Goal: Transaction & Acquisition: Obtain resource

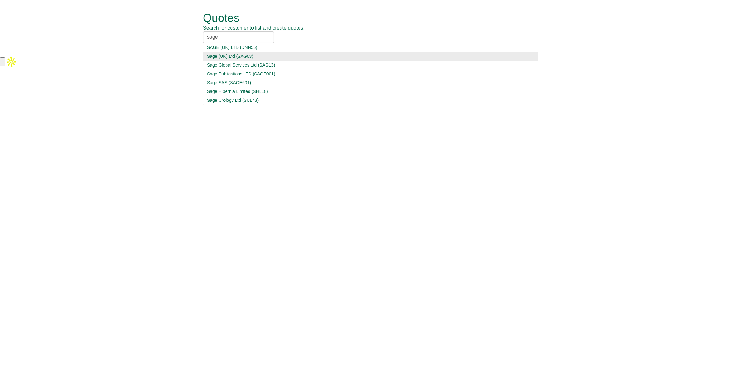
type input "sage"
click at [265, 57] on div "Sage (UK) Ltd (SAG03)" at bounding box center [370, 56] width 327 height 6
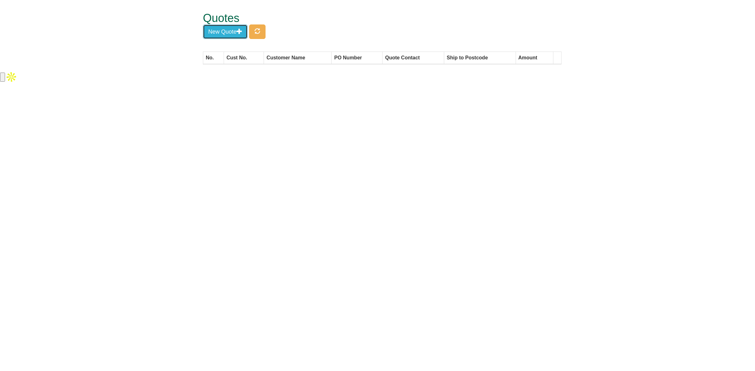
click at [232, 33] on button "New Quote" at bounding box center [225, 32] width 45 height 14
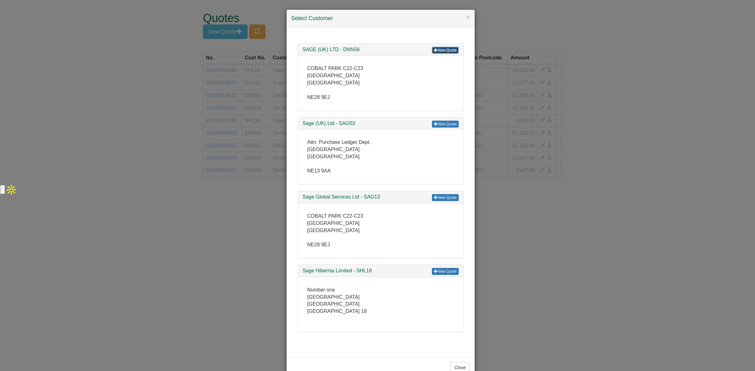
click at [445, 50] on link "New Quote" at bounding box center [445, 50] width 26 height 7
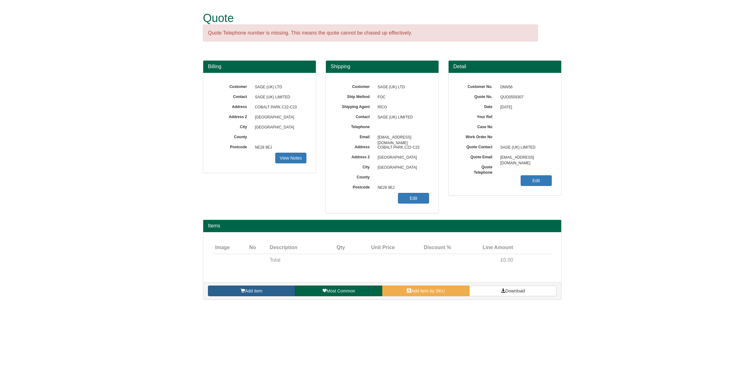
click at [270, 289] on link "Add item" at bounding box center [251, 291] width 87 height 11
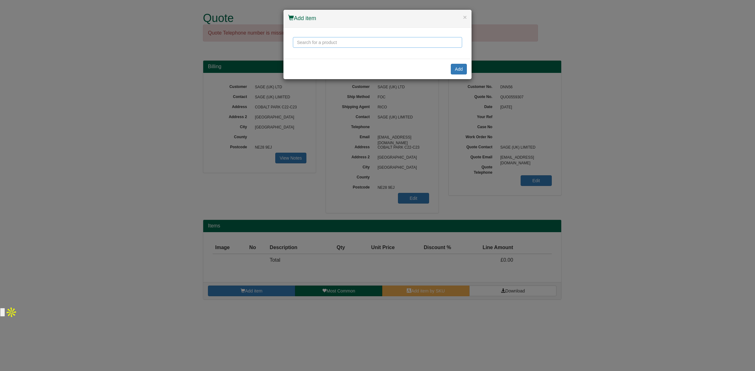
click at [313, 46] on input "text" at bounding box center [377, 42] width 169 height 11
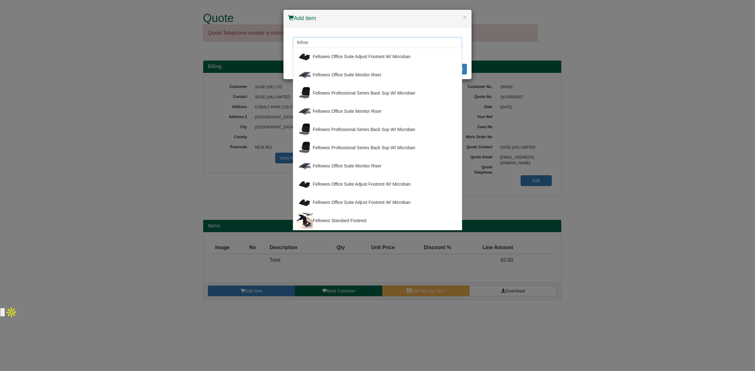
drag, startPoint x: 314, startPoint y: 45, endPoint x: 267, endPoint y: 47, distance: 46.3
click at [267, 47] on div "× Add item fellow Fellowes Office Suite Adjust Footrest W/ Microban Fellowes Of…" at bounding box center [377, 185] width 755 height 371
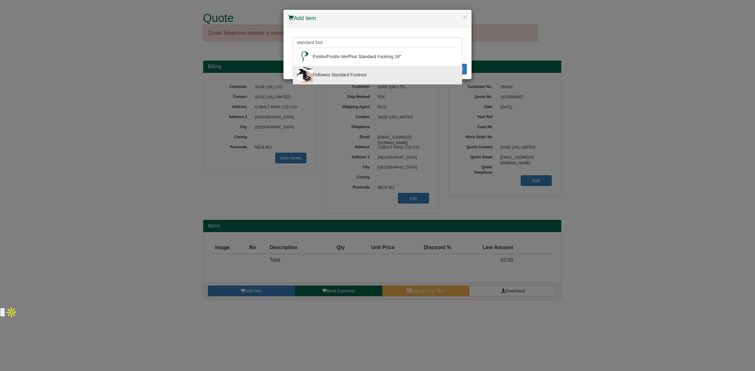
click at [341, 81] on div "Fellowes Standard Footrest" at bounding box center [377, 75] width 161 height 16
type input "Fellowes Standard Footrest"
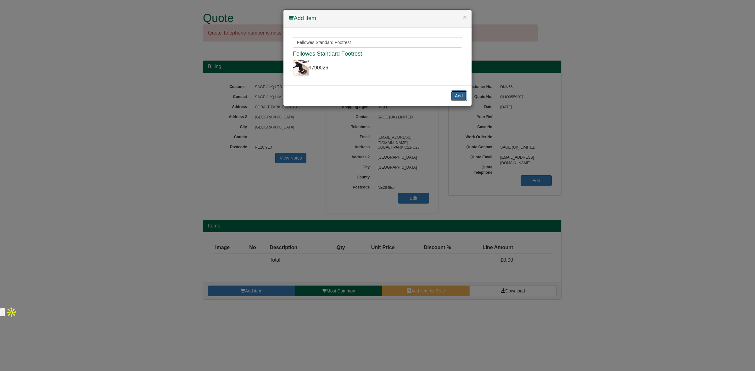
click at [454, 96] on button "Add" at bounding box center [459, 96] width 16 height 11
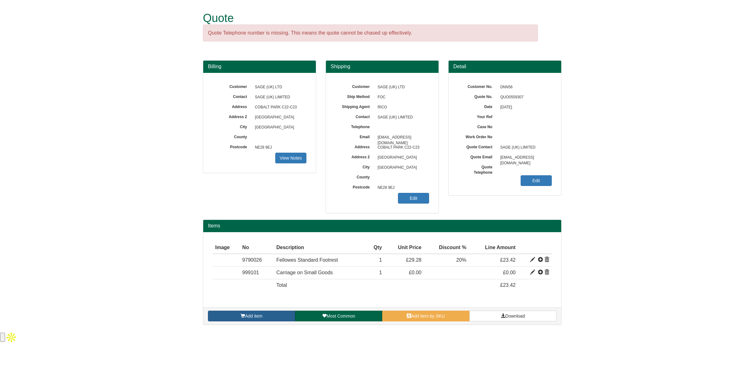
click at [261, 317] on span "Add item" at bounding box center [253, 316] width 17 height 5
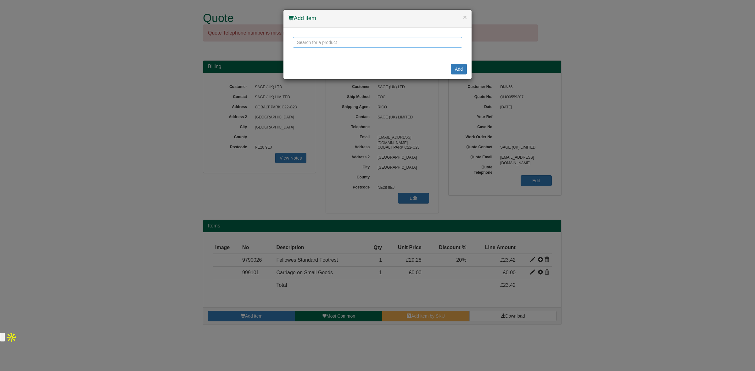
click at [312, 41] on input "text" at bounding box center [377, 42] width 169 height 11
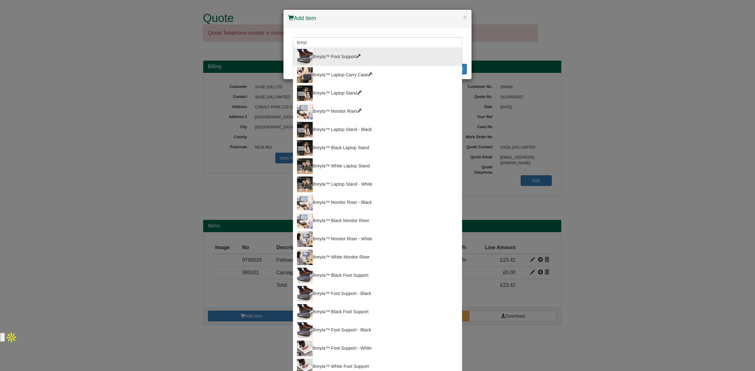
click at [345, 55] on div "Breyta™ Foot Support" at bounding box center [377, 57] width 161 height 16
type input "Breyta™ Foot Support"
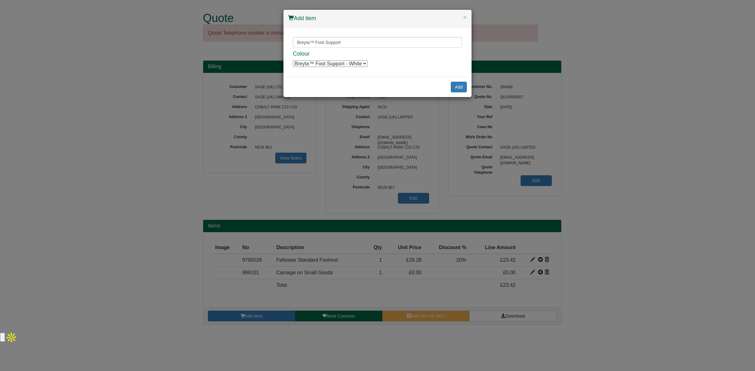
click at [341, 64] on select "Breyta™ Foot Support - White Breyta™ Foot Support - White Breyta™ Foot Support …" at bounding box center [330, 63] width 75 height 7
select select "100016562"
click at [293, 60] on select "Breyta™ Foot Support - White Breyta™ Foot Support - White Breyta™ Foot Support …" at bounding box center [330, 63] width 75 height 7
click at [459, 86] on button "Add" at bounding box center [459, 87] width 16 height 11
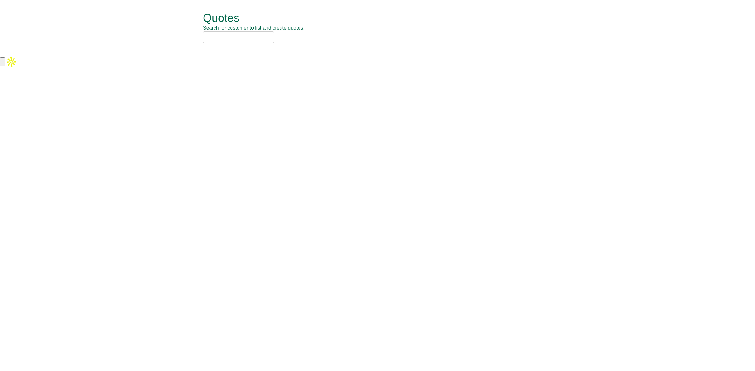
click at [243, 37] on input "text" at bounding box center [238, 37] width 71 height 12
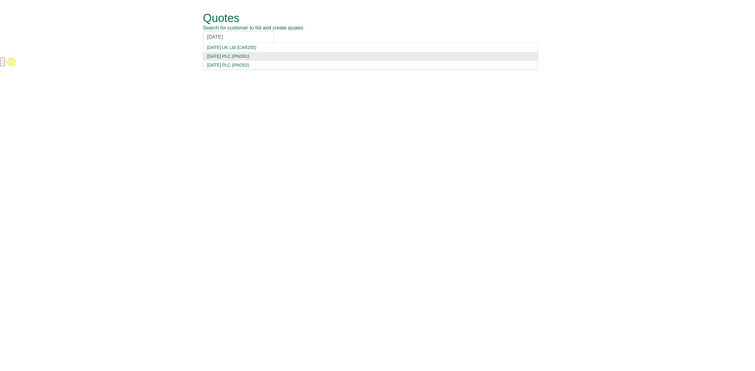
type input "carnival"
click at [242, 55] on div "Carnival PLC (PNO01)" at bounding box center [370, 56] width 327 height 6
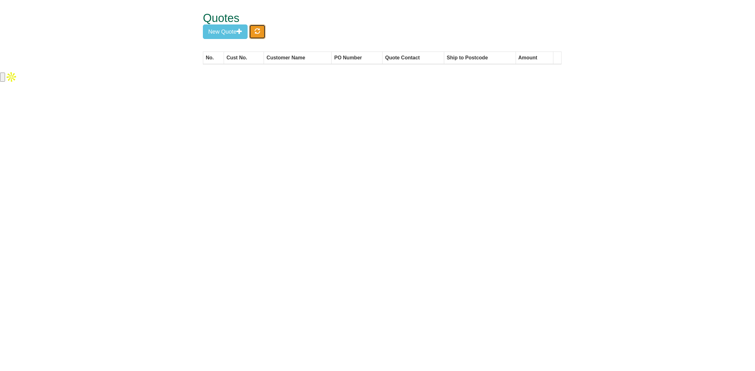
click at [262, 31] on button "button" at bounding box center [257, 32] width 16 height 14
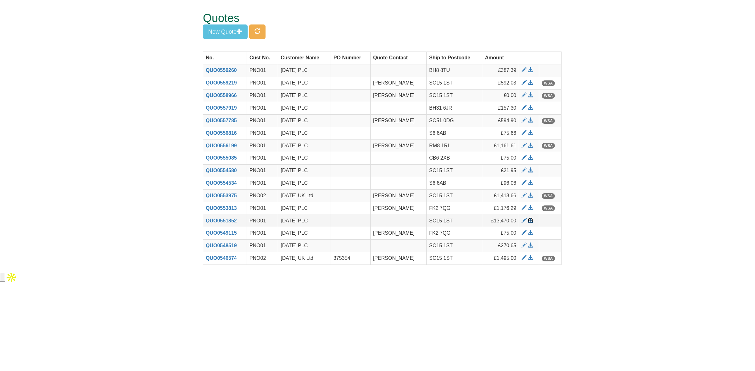
click at [531, 221] on span at bounding box center [530, 220] width 5 height 5
